Goal: Find specific page/section: Find specific page/section

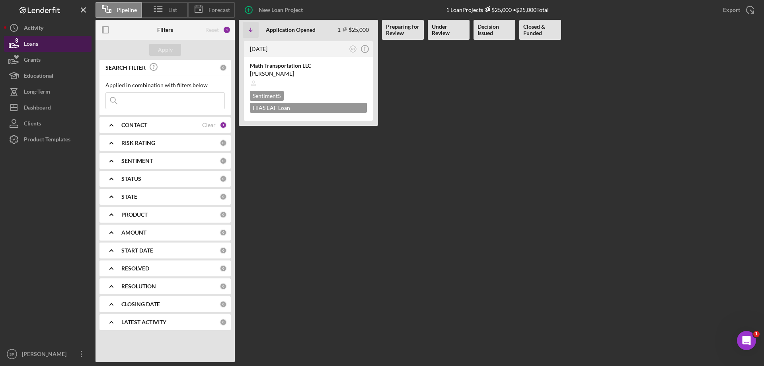
click at [21, 44] on icon "button" at bounding box center [14, 44] width 20 height 20
click at [31, 59] on div "Grants" at bounding box center [32, 61] width 17 height 18
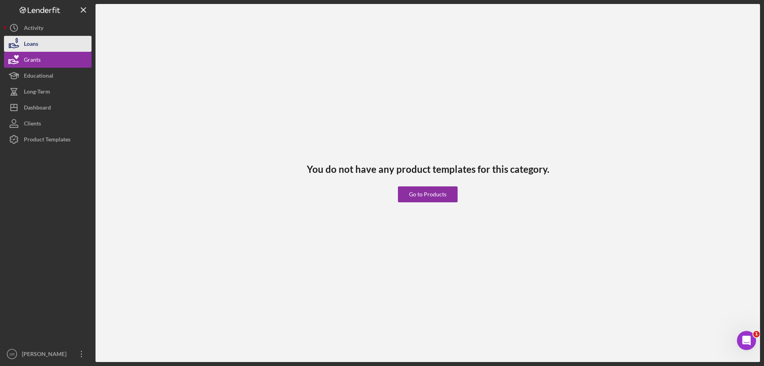
click at [59, 45] on button "Loans" at bounding box center [48, 44] width 88 height 16
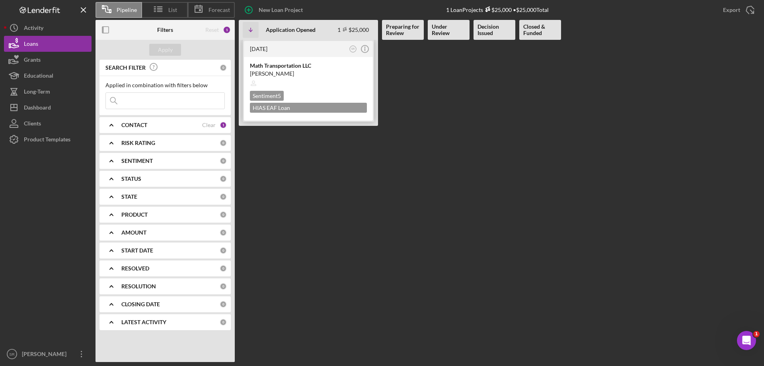
click at [323, 80] on div at bounding box center [308, 83] width 117 height 15
click at [20, 25] on icon "Icon/History" at bounding box center [14, 28] width 20 height 20
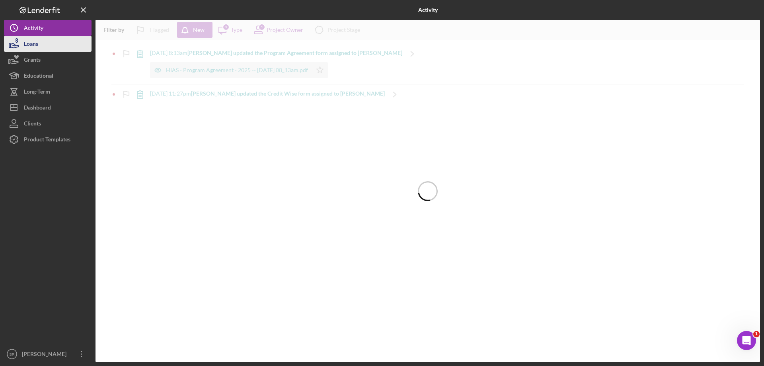
click at [38, 43] on div "Loans" at bounding box center [31, 45] width 14 height 18
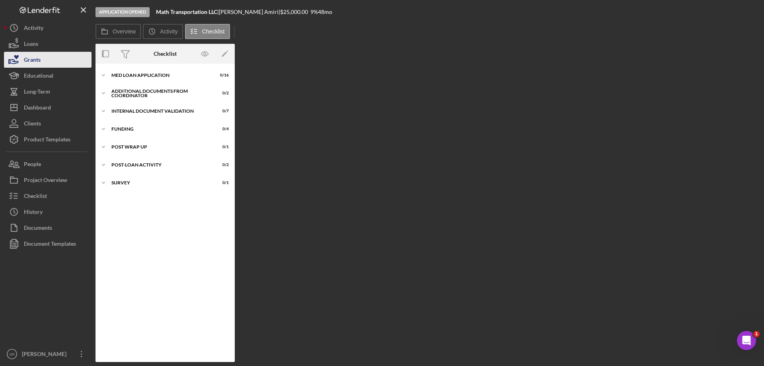
click at [22, 53] on icon "button" at bounding box center [14, 60] width 20 height 20
